Goal: Information Seeking & Learning: Learn about a topic

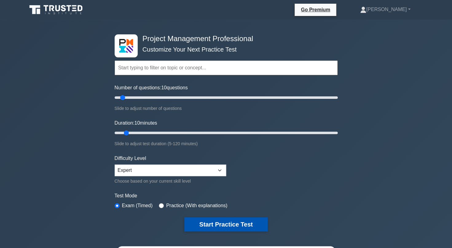
click at [217, 226] on button "Start Practice Test" at bounding box center [225, 224] width 83 height 14
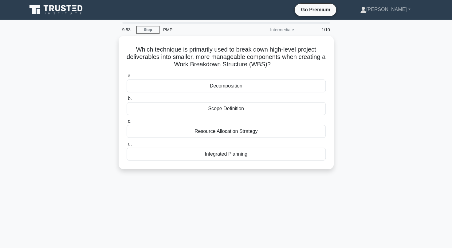
click at [217, 226] on div "9:53 Stop PMP Intermediate 1/10 Which technique is primarily used to break down…" at bounding box center [225, 175] width 405 height 307
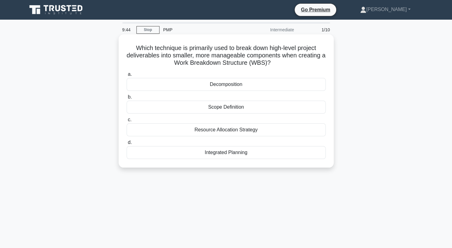
click at [235, 88] on div "Decomposition" at bounding box center [226, 84] width 199 height 13
click at [127, 76] on input "a. Decomposition" at bounding box center [127, 74] width 0 height 4
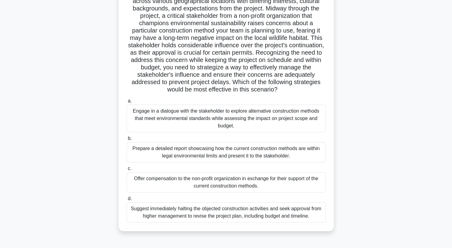
scroll to position [64, 0]
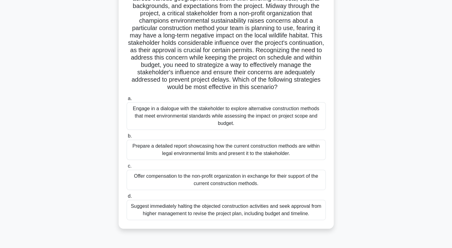
click at [160, 115] on div "Engage in a dialogue with the stakeholder to explore alternative construction m…" at bounding box center [226, 116] width 199 height 28
click at [127, 101] on input "a. Engage in a dialogue with the stakeholder to explore alternative constructio…" at bounding box center [127, 99] width 0 height 4
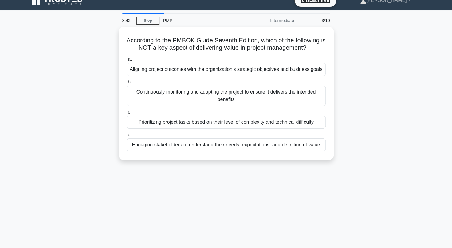
scroll to position [0, 0]
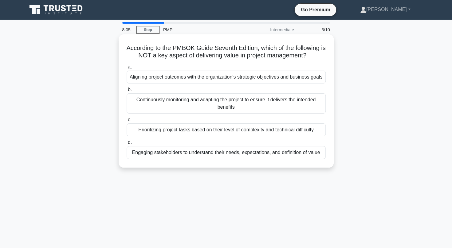
click at [149, 146] on label "d. Engaging stakeholders to understand their needs, expectations, and definitio…" at bounding box center [226, 149] width 199 height 20
click at [127, 145] on input "d. Engaging stakeholders to understand their needs, expectations, and definitio…" at bounding box center [127, 143] width 0 height 4
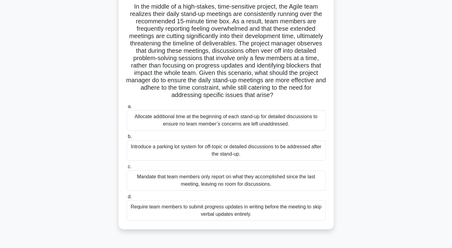
scroll to position [46, 0]
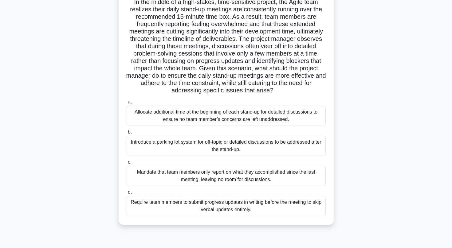
click at [161, 146] on div "Introduce a parking lot system for off-topic or detailed discussions to be addr…" at bounding box center [226, 146] width 199 height 20
click at [127, 134] on input "b. Introduce a parking lot system for off-topic or detailed discussions to be a…" at bounding box center [127, 132] width 0 height 4
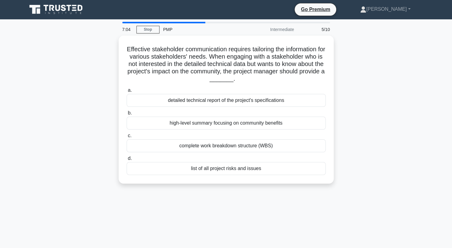
scroll to position [0, 0]
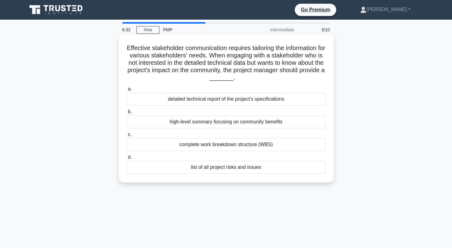
click at [160, 121] on div "high-level summary focusing on community benefits" at bounding box center [226, 121] width 199 height 13
click at [127, 114] on input "b. high-level summary focusing on community benefits" at bounding box center [127, 112] width 0 height 4
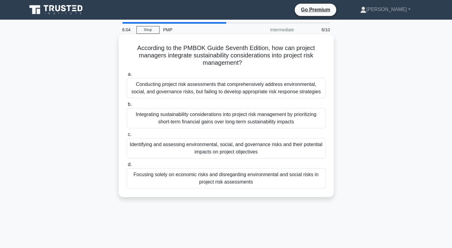
click at [187, 146] on div "Identifying and assessing environmental, social, and governance risks and their…" at bounding box center [226, 148] width 199 height 20
click at [127, 137] on input "c. Identifying and assessing environmental, social, and governance risks and th…" at bounding box center [127, 135] width 0 height 4
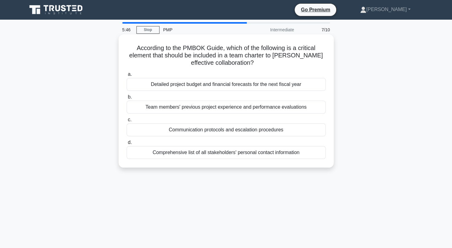
click at [215, 129] on div "Communication protocols and escalation procedures" at bounding box center [226, 129] width 199 height 13
click at [127, 122] on input "c. Communication protocols and escalation procedures" at bounding box center [127, 120] width 0 height 4
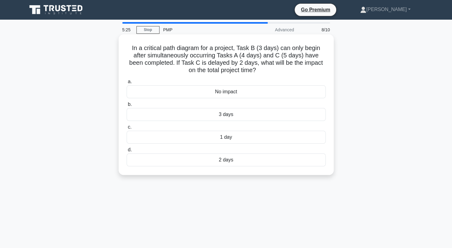
click at [201, 158] on div "2 days" at bounding box center [226, 160] width 199 height 13
click at [127, 152] on input "d. 2 days" at bounding box center [127, 150] width 0 height 4
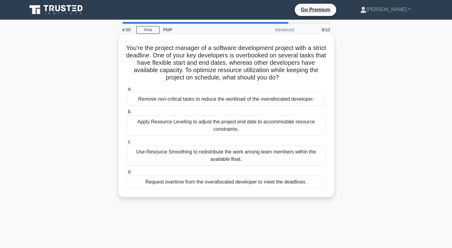
click at [245, 122] on div "Apply Resource Leveling to adjust the project end date to accommodate resource …" at bounding box center [226, 125] width 199 height 20
click at [127, 114] on input "b. Apply Resource Leveling to adjust the project end date to accommodate resour…" at bounding box center [127, 112] width 0 height 4
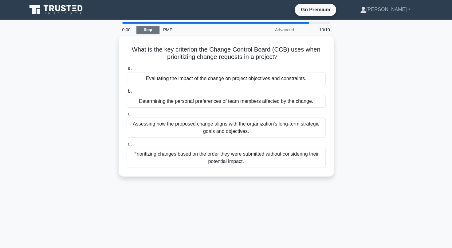
click at [152, 28] on link "Stop" at bounding box center [147, 30] width 23 height 8
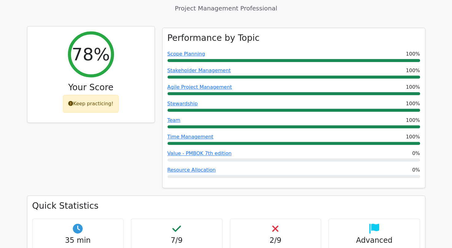
scroll to position [250, 0]
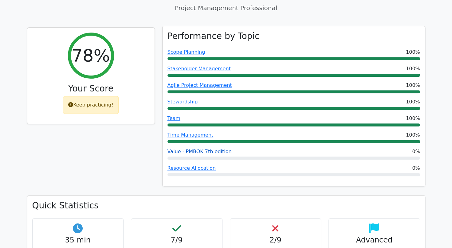
click at [182, 149] on link "Value - PMBOK 7th edition" at bounding box center [199, 152] width 64 height 6
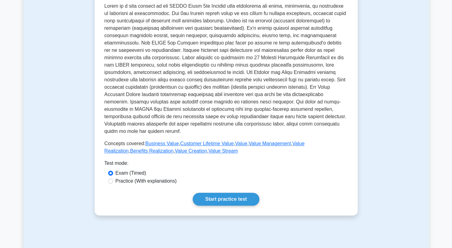
scroll to position [151, 0]
click at [229, 200] on link "Start practice test" at bounding box center [226, 199] width 67 height 13
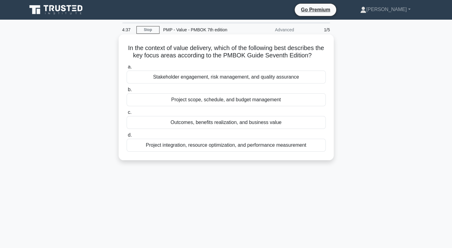
click at [208, 124] on div "Outcomes, benefits realization, and business value" at bounding box center [226, 122] width 199 height 13
click at [127, 115] on input "c. Outcomes, benefits realization, and business value" at bounding box center [127, 113] width 0 height 4
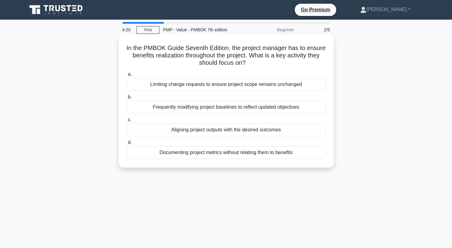
click at [223, 131] on div "Aligning project outputs with the desired outcomes" at bounding box center [226, 129] width 199 height 13
click at [127, 122] on input "c. Aligning project outputs with the desired outcomes" at bounding box center [127, 120] width 0 height 4
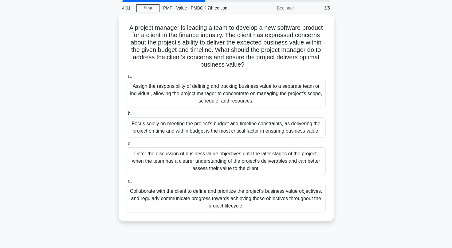
scroll to position [22, 0]
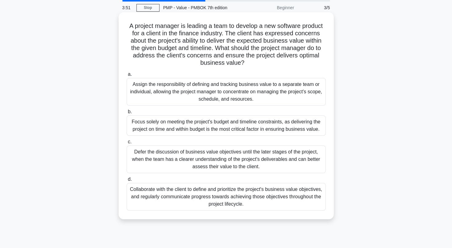
click at [189, 196] on div "Collaborate with the client to define and prioritize the project's business val…" at bounding box center [226, 197] width 199 height 28
click at [127, 182] on input "d. Collaborate with the client to define and prioritize the project's business …" at bounding box center [127, 180] width 0 height 4
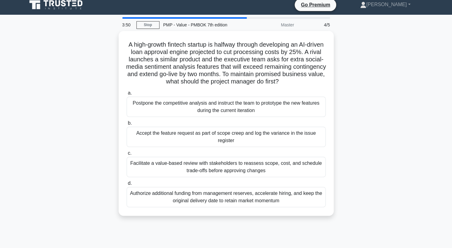
scroll to position [0, 0]
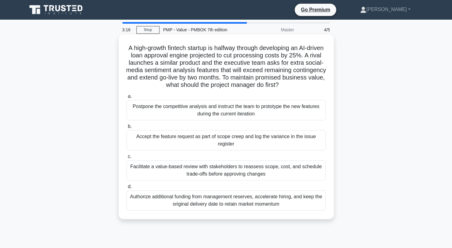
click at [178, 161] on div "Facilitate a value-based review with stakeholders to reassess scope, cost, and …" at bounding box center [226, 170] width 199 height 20
click at [127, 159] on input "c. Facilitate a value-based review with stakeholders to reassess scope, cost, a…" at bounding box center [127, 157] width 0 height 4
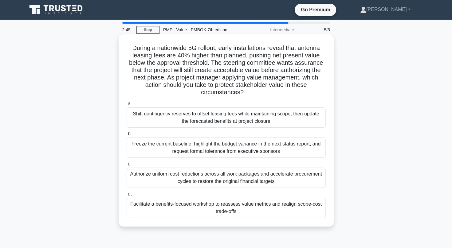
click at [217, 208] on div "Facilitate a benefits-focused workshop to reassess value metrics and realign sc…" at bounding box center [226, 208] width 199 height 20
click at [127, 196] on input "d. Facilitate a benefits-focused workshop to reassess value metrics and realign…" at bounding box center [127, 194] width 0 height 4
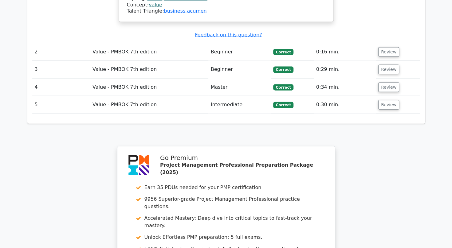
scroll to position [895, 0]
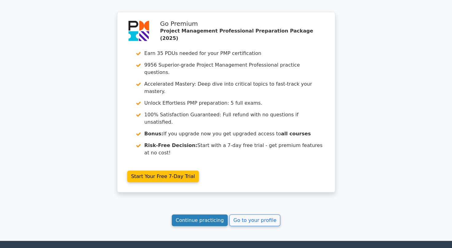
click at [208, 215] on link "Continue practicing" at bounding box center [200, 221] width 56 height 12
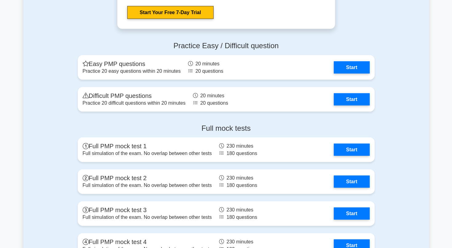
scroll to position [2051, 0]
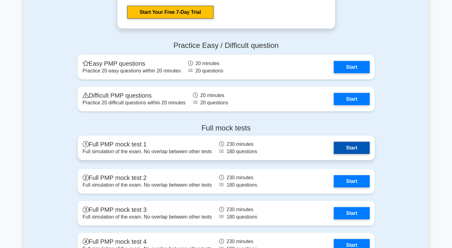
click at [347, 147] on link "Start" at bounding box center [352, 148] width 36 height 12
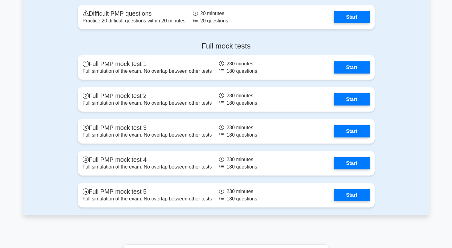
scroll to position [2131, 0]
